Goal: Complete application form

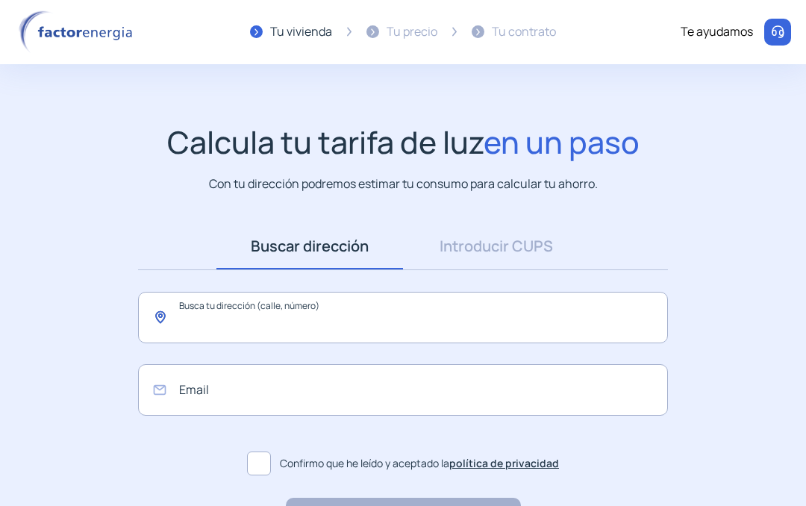
click at [246, 332] on input "text" at bounding box center [403, 318] width 530 height 52
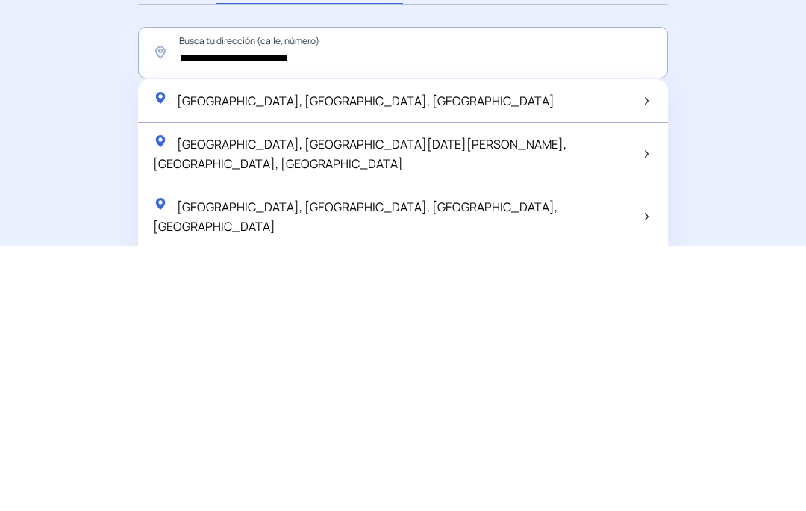
click at [271, 358] on span "[GEOGRAPHIC_DATA], [GEOGRAPHIC_DATA], [GEOGRAPHIC_DATA]" at bounding box center [366, 366] width 378 height 16
type input "**********"
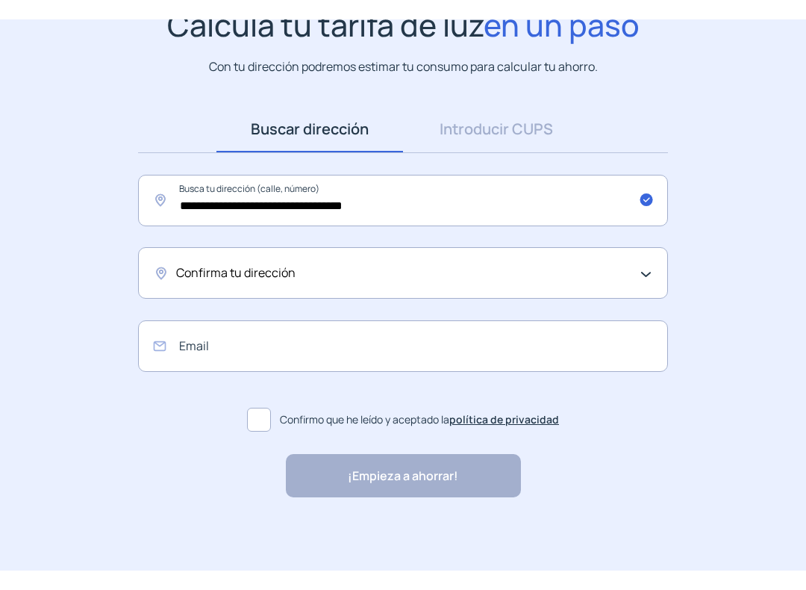
scroll to position [99, 0]
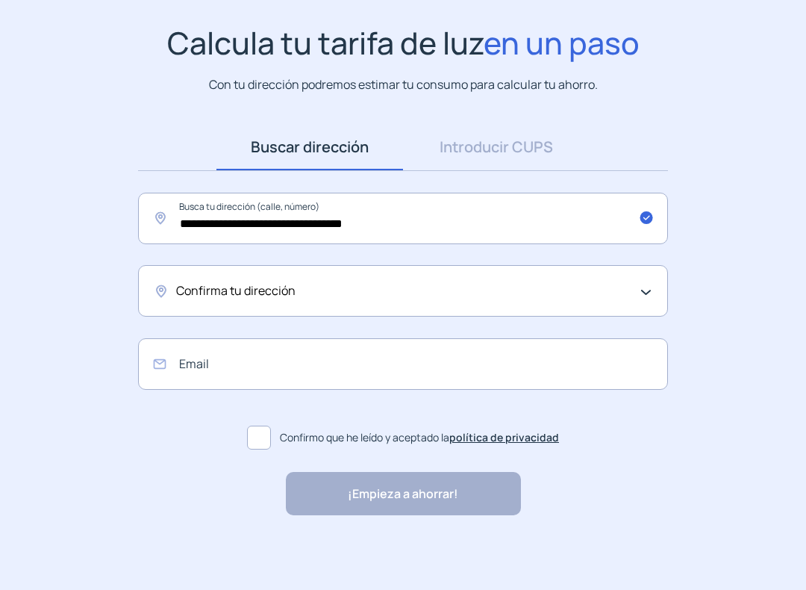
click at [217, 297] on span "Confirma tu dirección" at bounding box center [235, 291] width 119 height 19
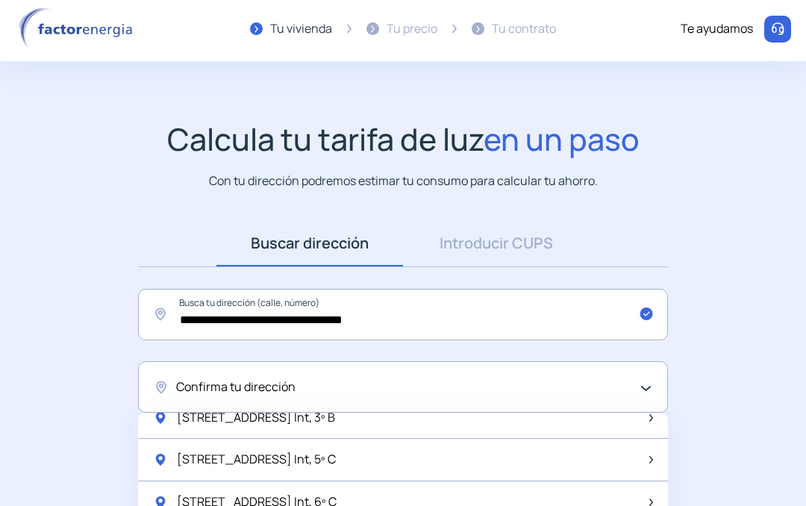
scroll to position [0, 0]
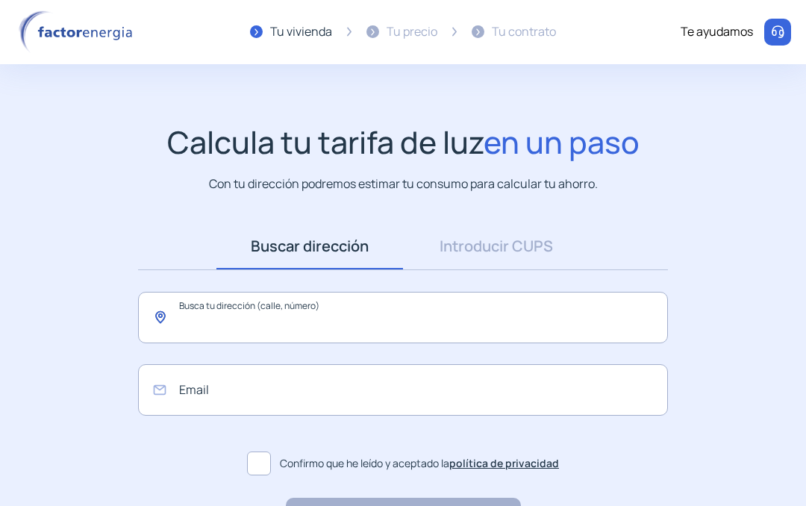
click at [234, 329] on input "text" at bounding box center [403, 318] width 530 height 52
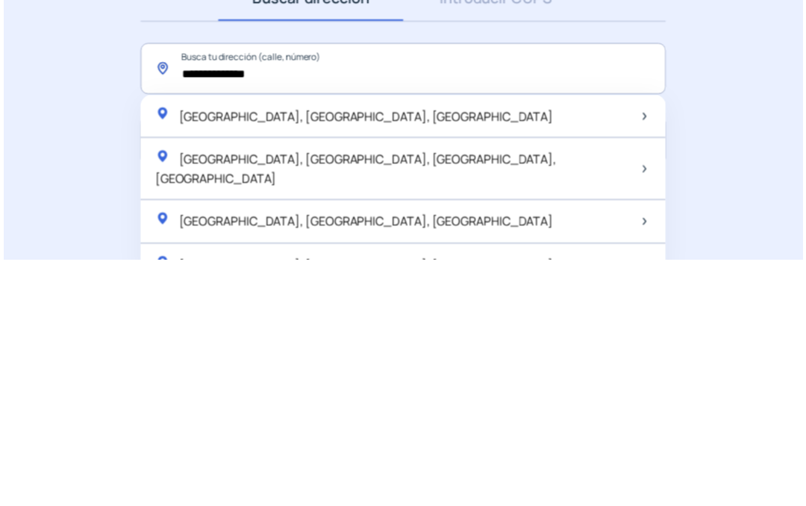
scroll to position [105, 0]
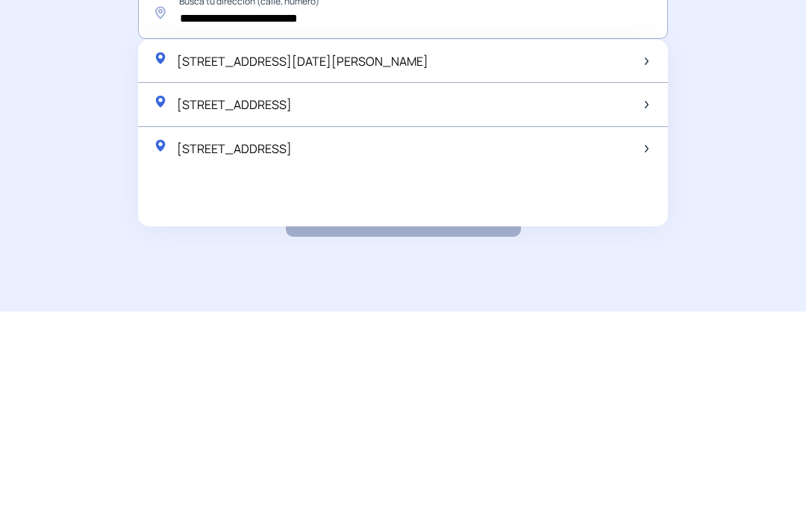
click at [292, 296] on span "[STREET_ADDRESS]" at bounding box center [234, 304] width 115 height 16
type input "**********"
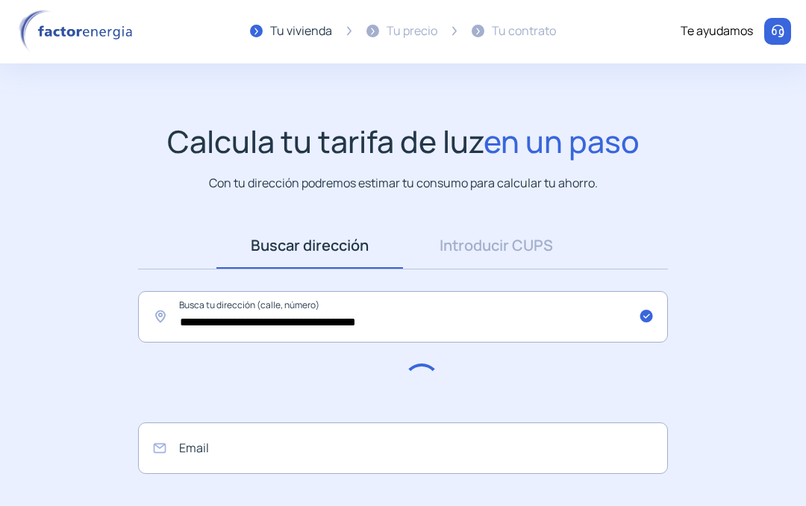
scroll to position [0, 0]
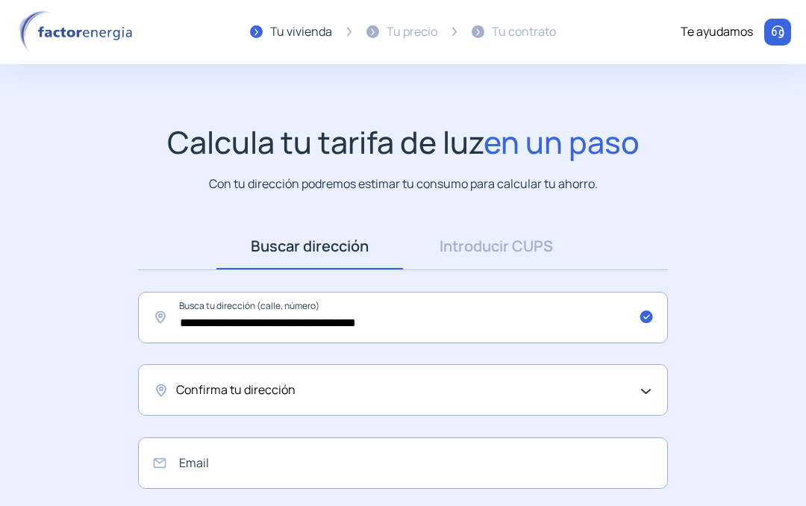
click at [271, 400] on div "Confirma tu dirección" at bounding box center [403, 390] width 530 height 52
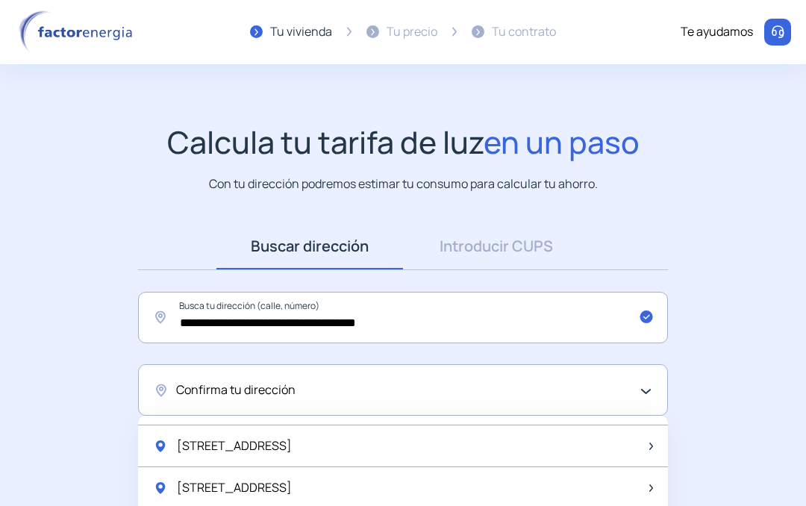
scroll to position [373, 0]
click at [260, 445] on span "[STREET_ADDRESS]" at bounding box center [234, 444] width 115 height 19
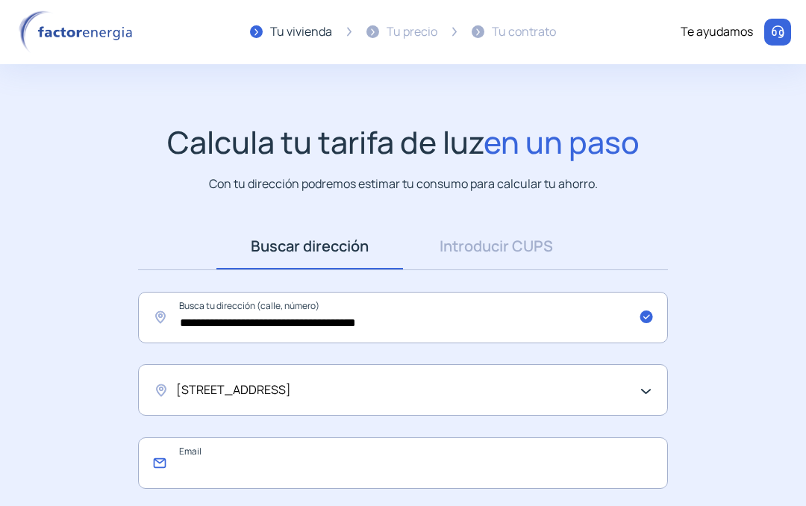
click at [261, 465] on input "email" at bounding box center [403, 464] width 530 height 52
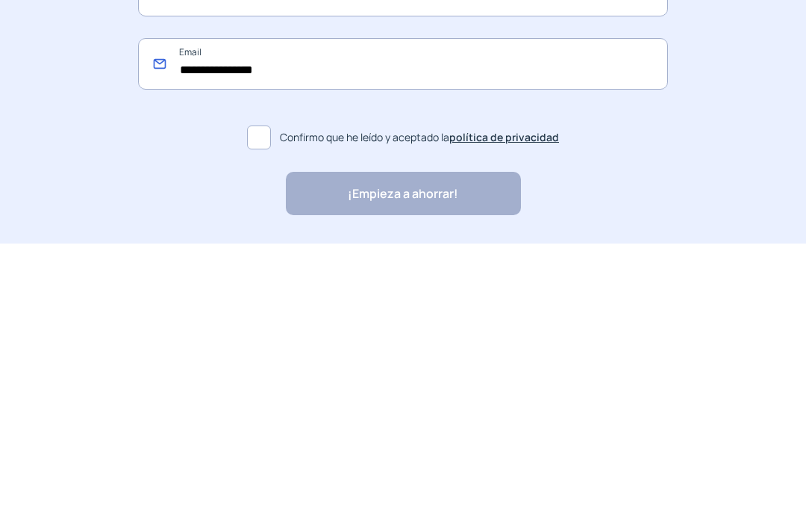
scroll to position [134, 0]
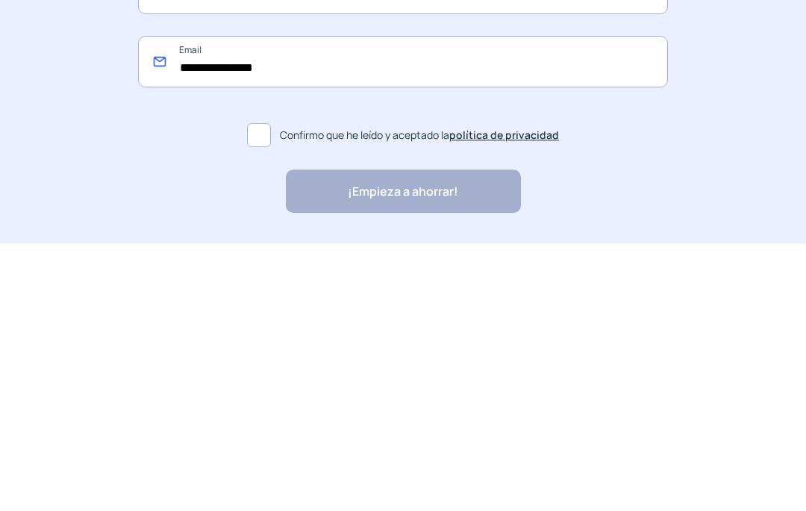
type input "**********"
click at [262, 391] on span at bounding box center [259, 403] width 24 height 24
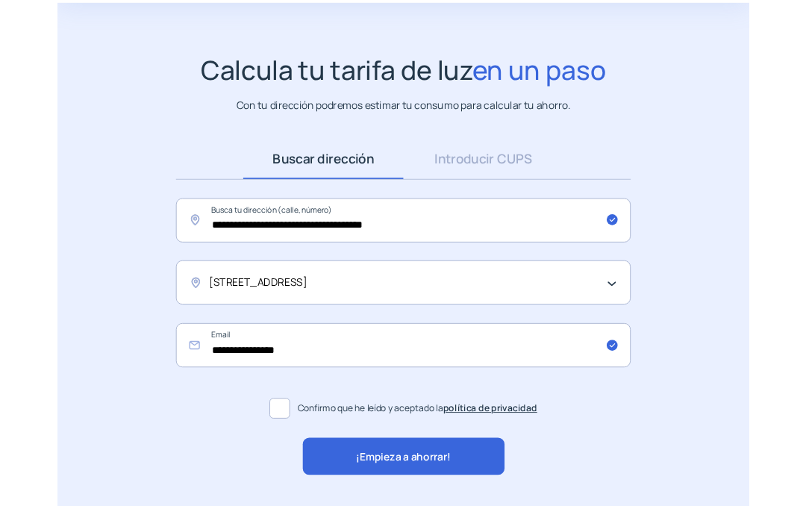
scroll to position [183, 0]
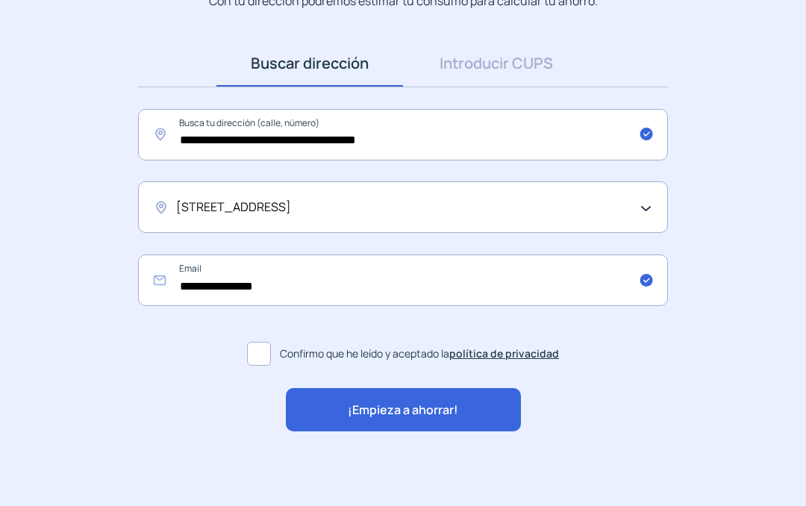
click at [418, 415] on span "¡Empieza a ahorrar!" at bounding box center [403, 410] width 111 height 19
